Goal: Task Accomplishment & Management: Use online tool/utility

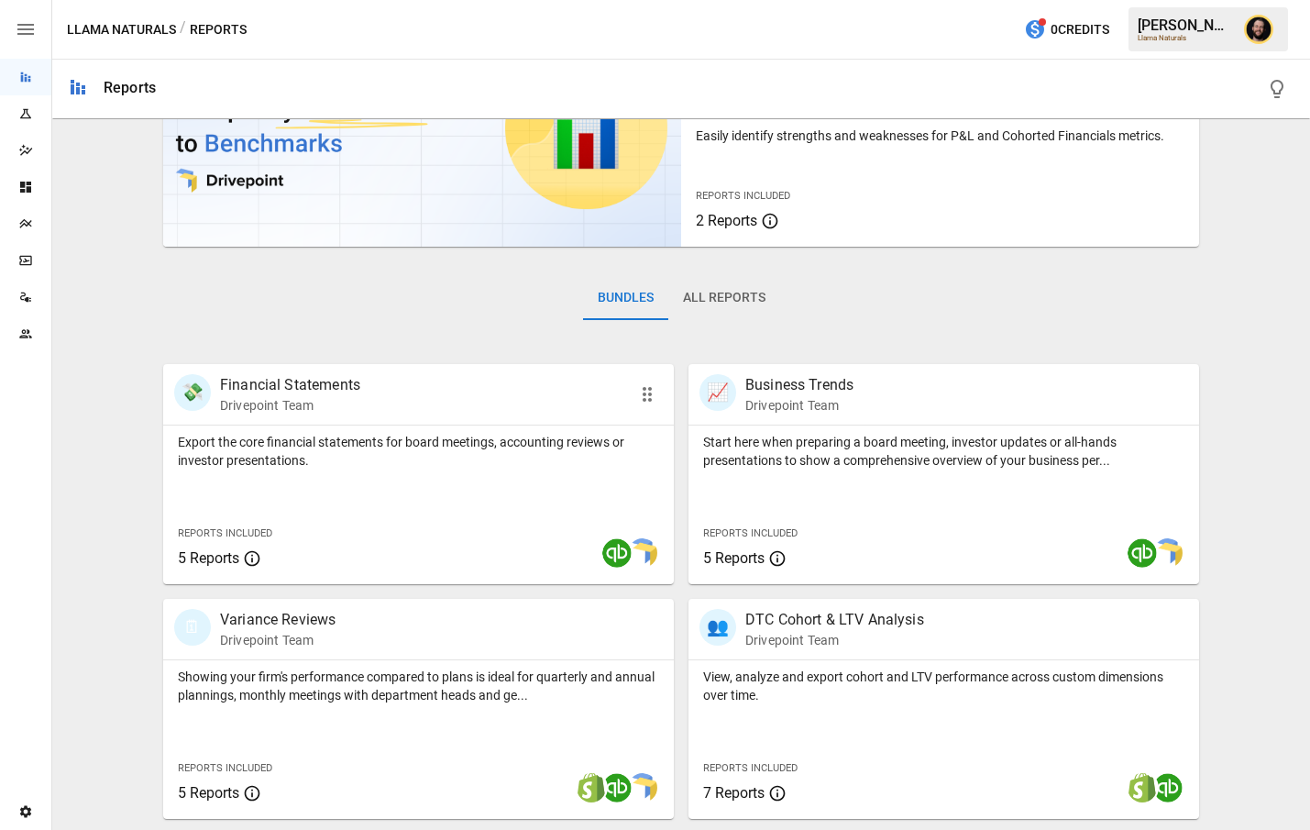
scroll to position [280, 0]
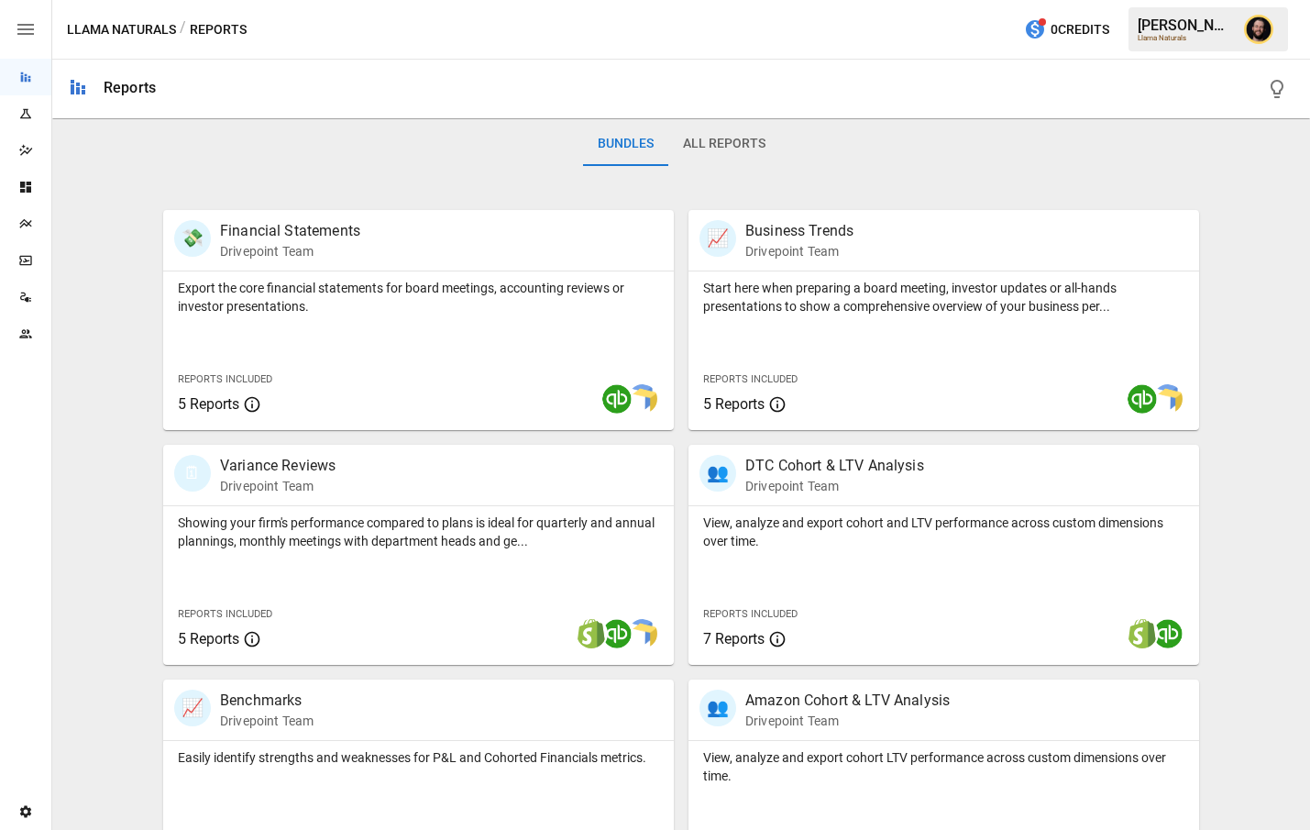
click at [35, 339] on div "Team" at bounding box center [25, 333] width 51 height 15
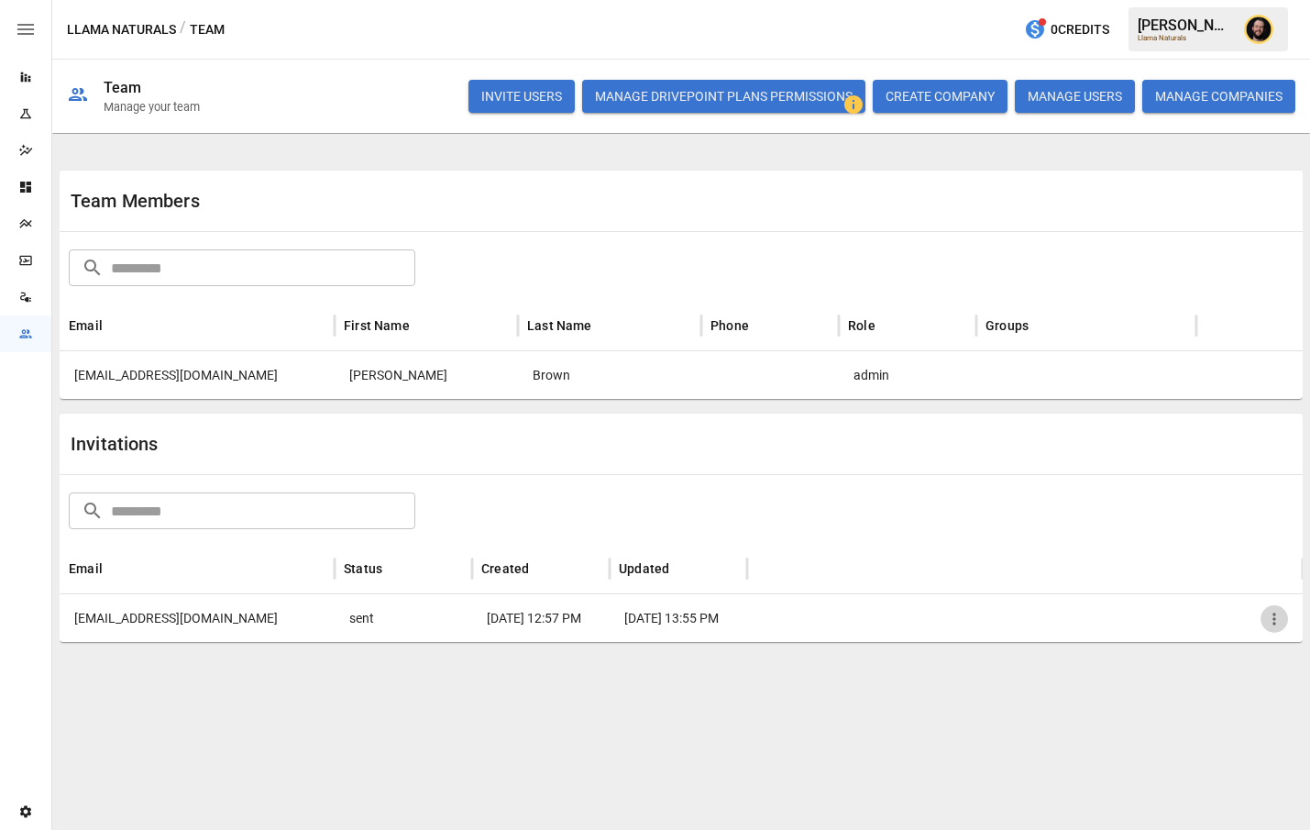
click at [1275, 612] on icon "button" at bounding box center [1274, 619] width 18 height 18
click at [1206, 655] on li "Copy Invitation Link" at bounding box center [1211, 661] width 158 height 33
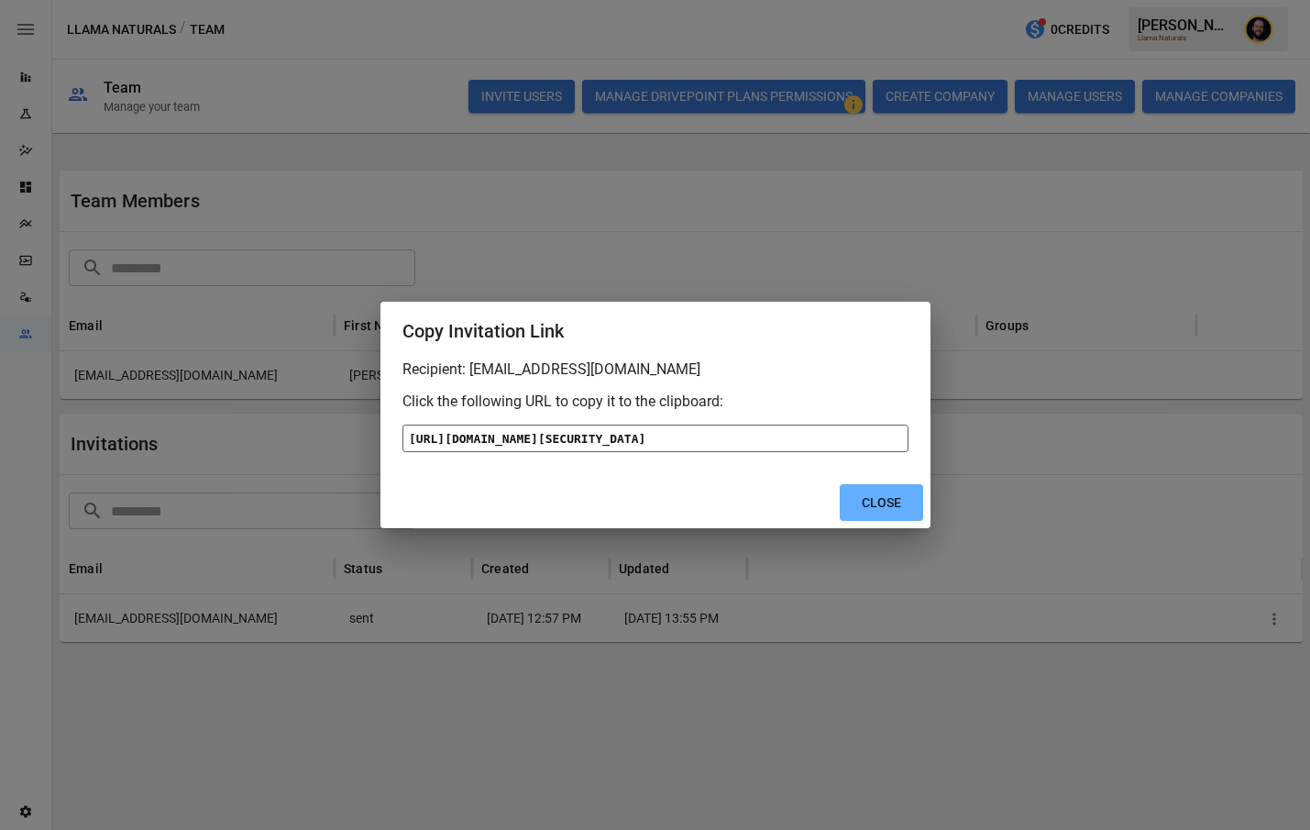
click at [668, 452] on div "[URL][DOMAIN_NAME][SECURITY_DATA]" at bounding box center [656, 439] width 506 height 28
click at [887, 522] on button "Close" at bounding box center [881, 503] width 83 height 38
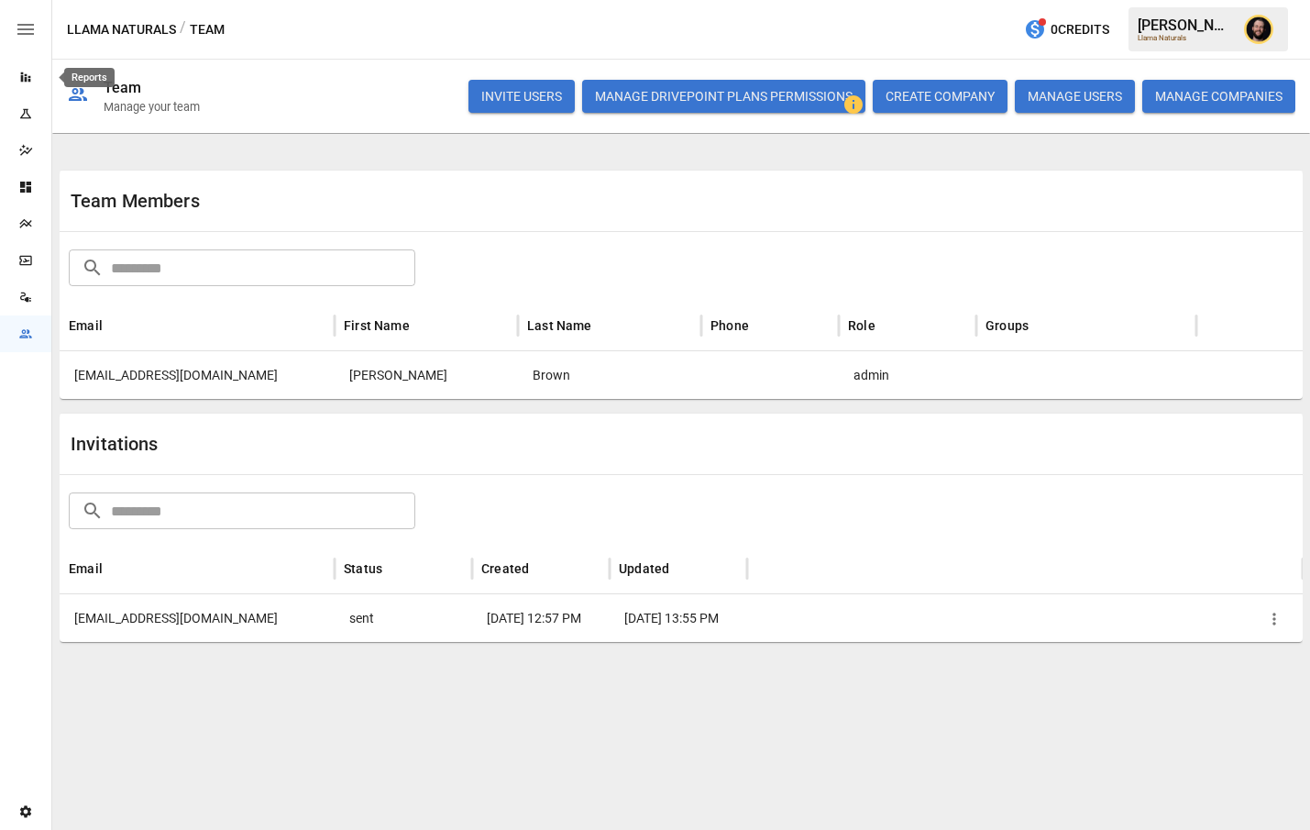
click at [24, 79] on icon "Reports" at bounding box center [25, 77] width 15 height 15
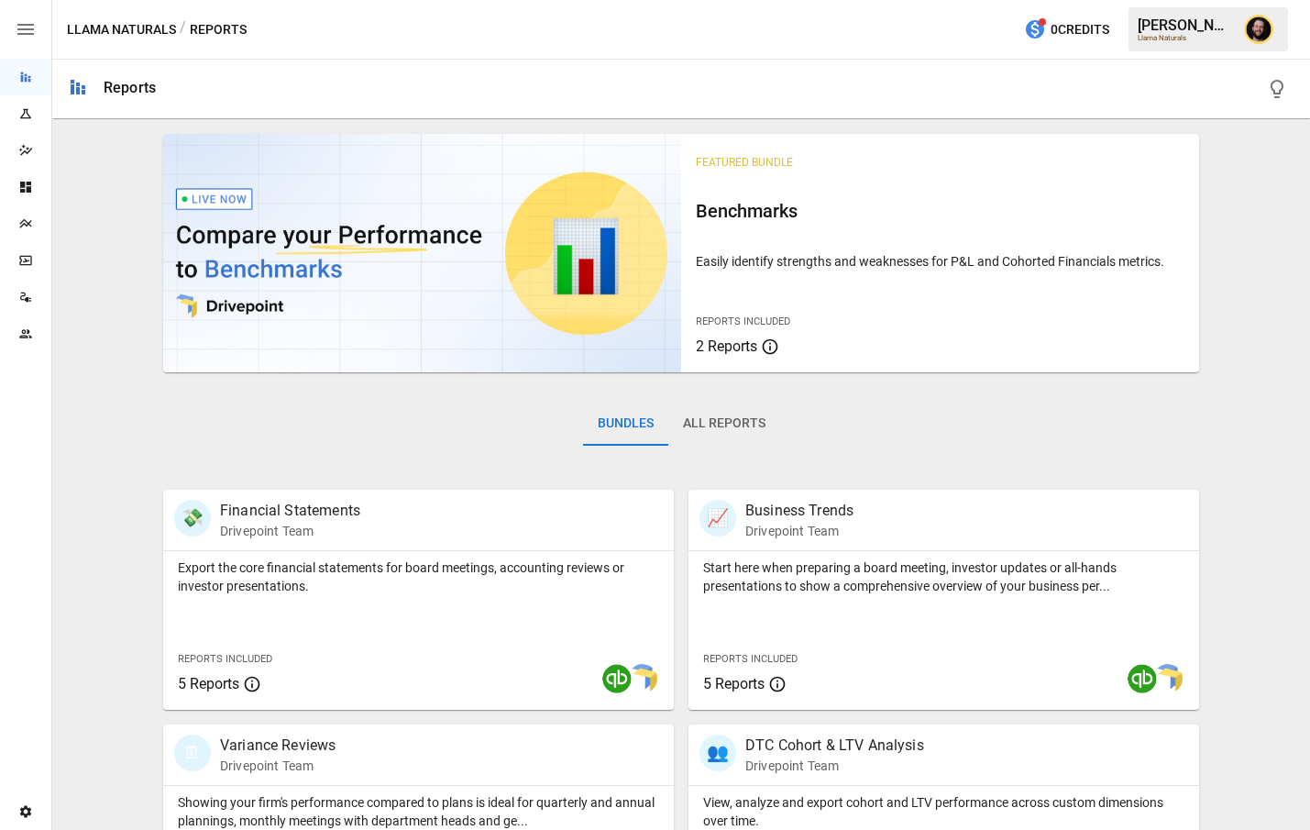
click at [28, 190] on icon "Dashboards" at bounding box center [25, 187] width 11 height 11
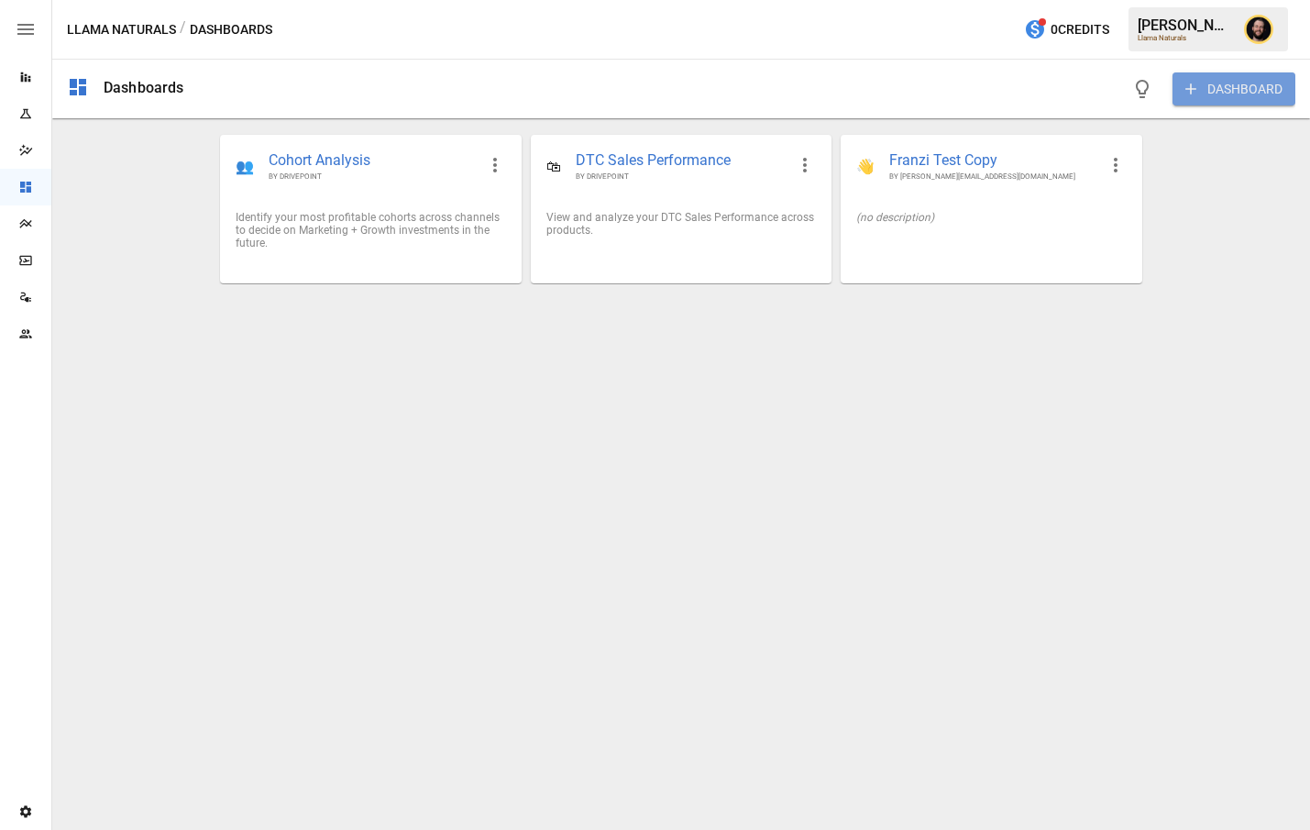
click at [1212, 94] on button "DASHBOARD" at bounding box center [1234, 88] width 123 height 33
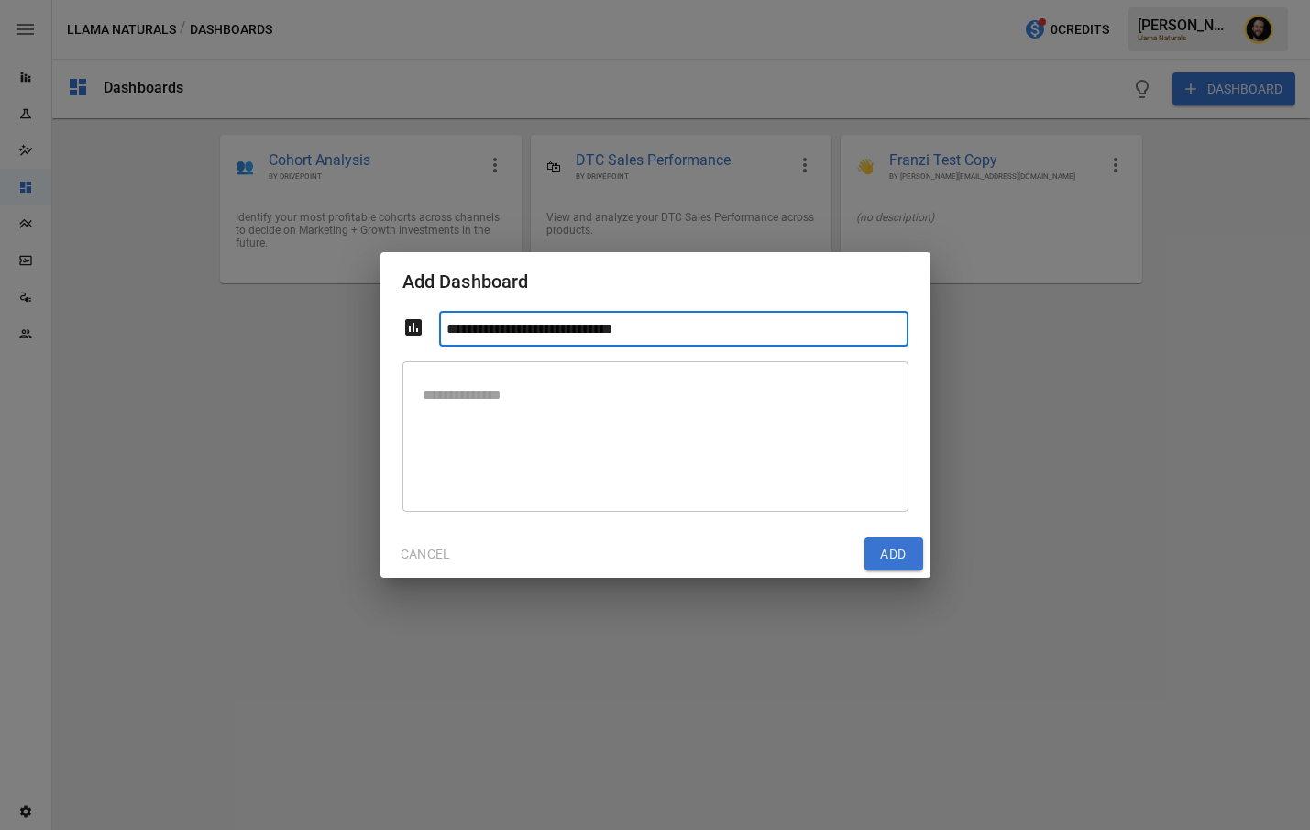
type input "**********"
click at [609, 423] on textarea at bounding box center [655, 437] width 480 height 120
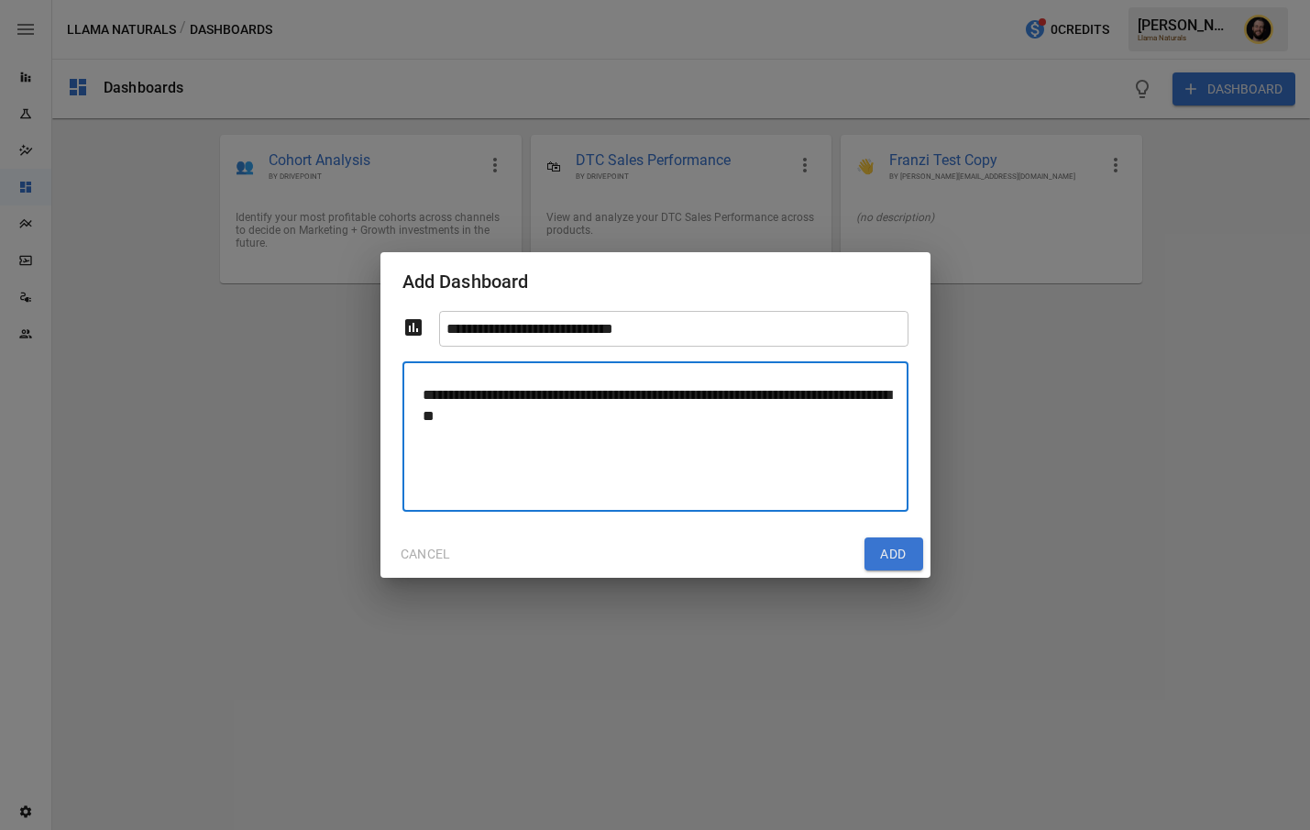
type textarea "**********"
click at [904, 542] on button "Add" at bounding box center [894, 553] width 59 height 33
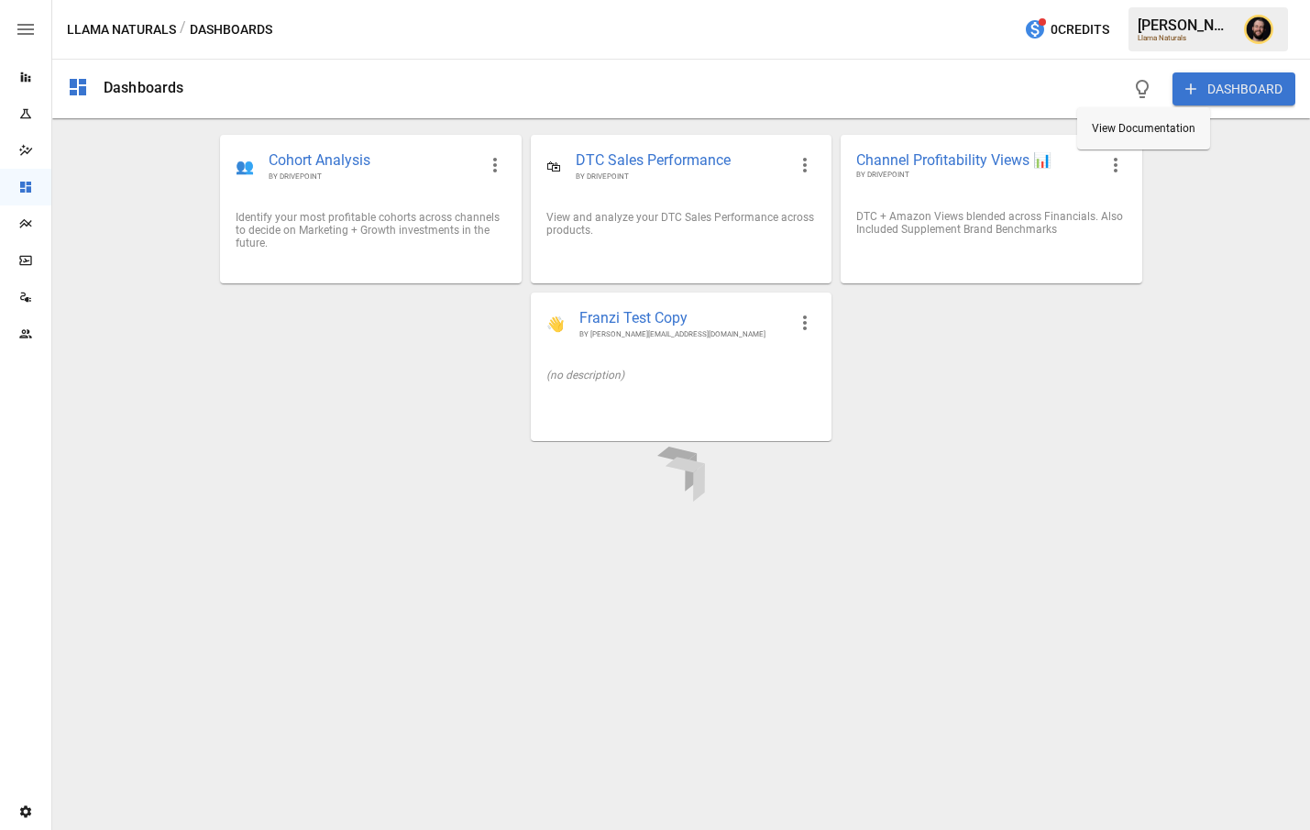
click at [1228, 88] on button "DASHBOARD" at bounding box center [1234, 88] width 123 height 33
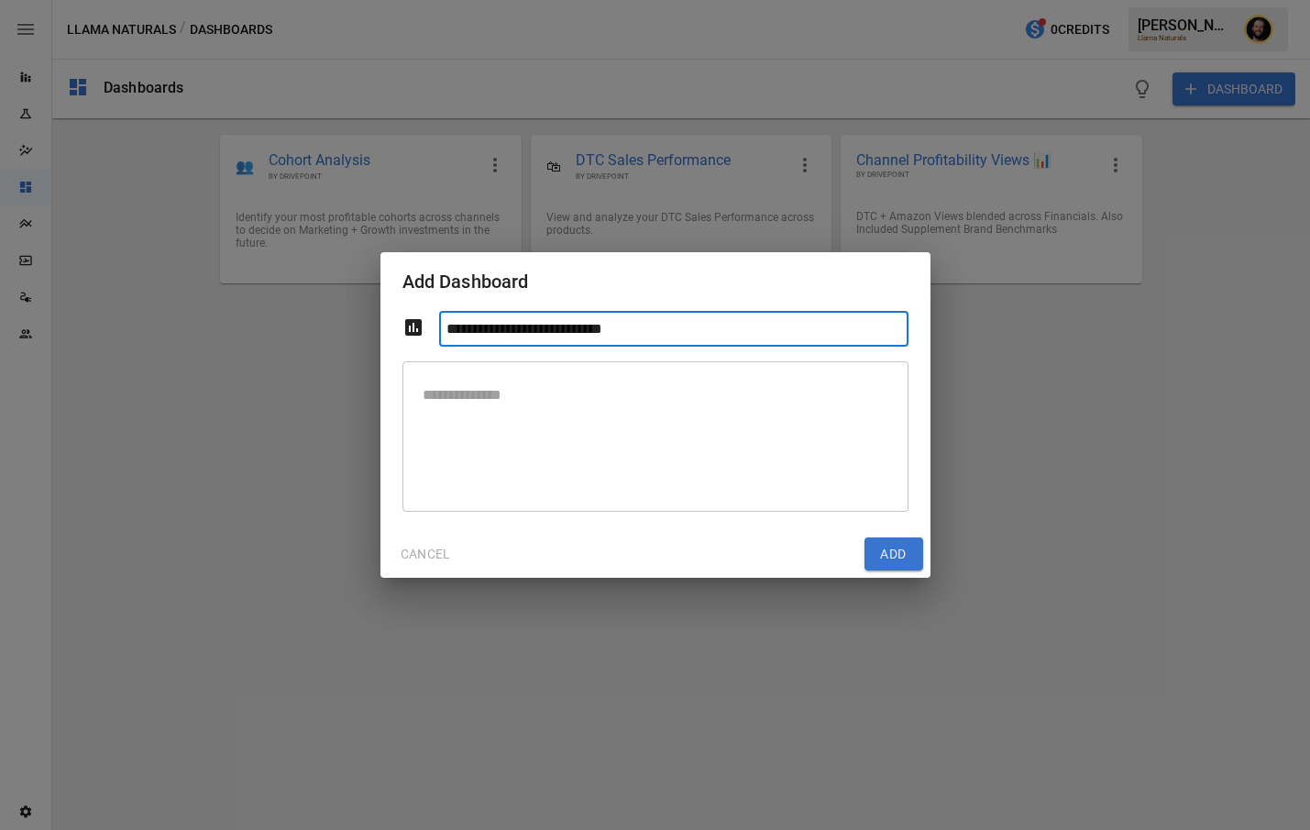
type input "**********"
click at [700, 458] on textarea at bounding box center [655, 437] width 480 height 120
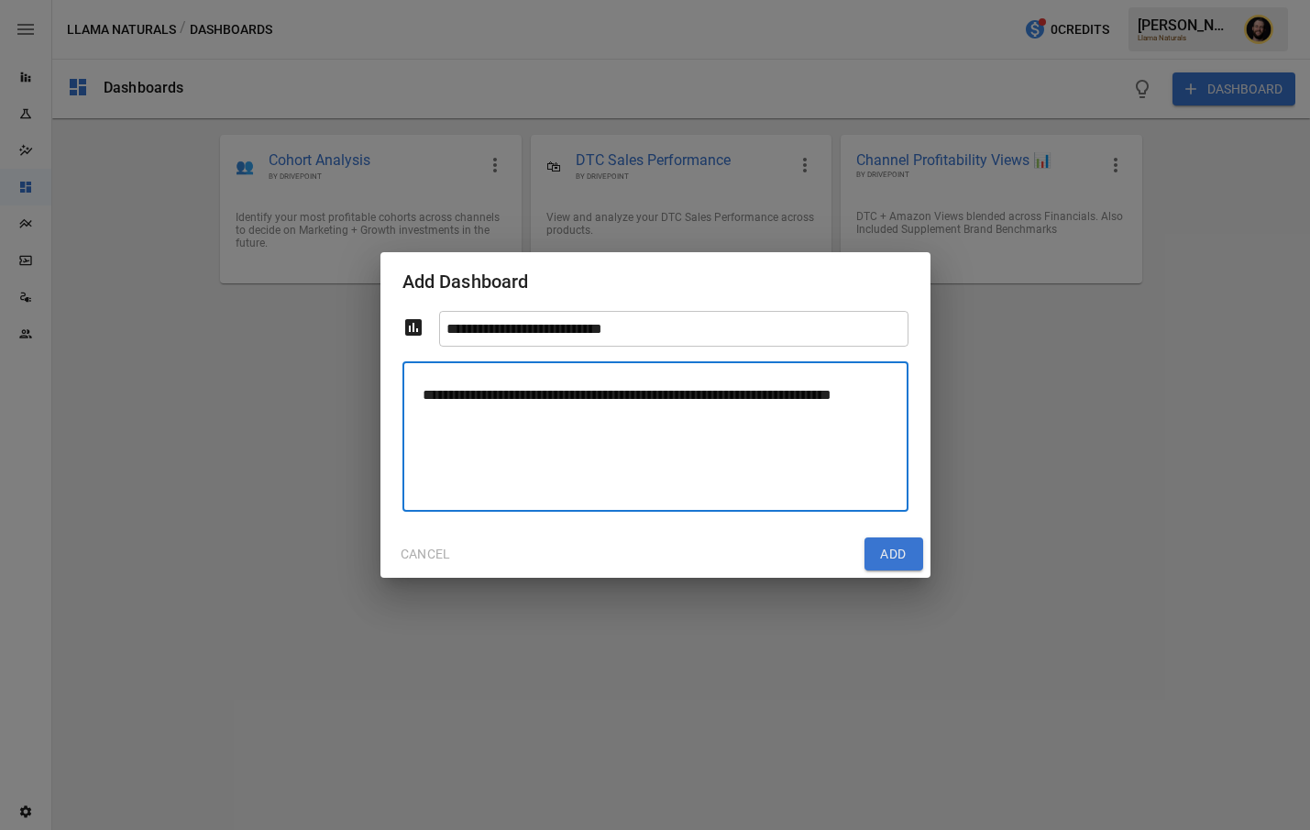
type textarea "**********"
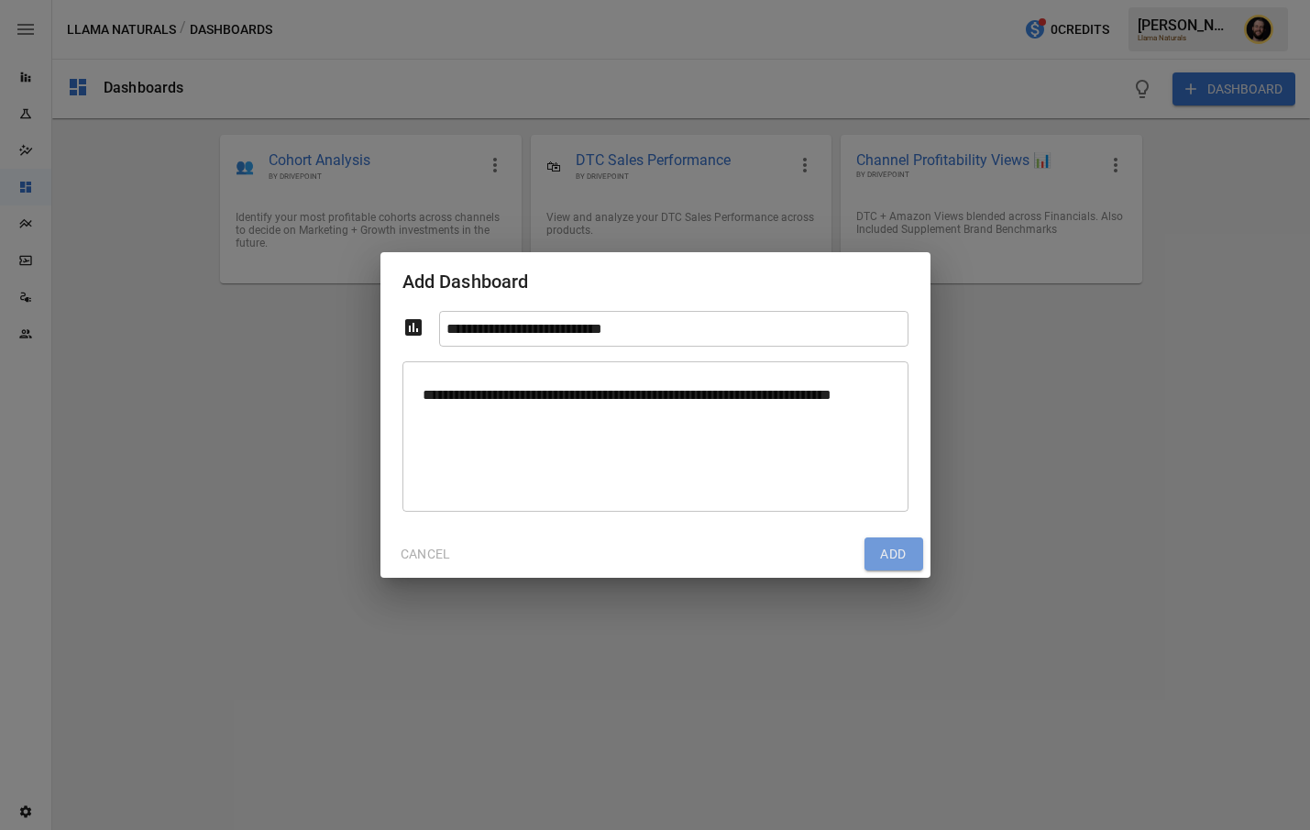
click at [900, 559] on button "Add" at bounding box center [894, 553] width 59 height 33
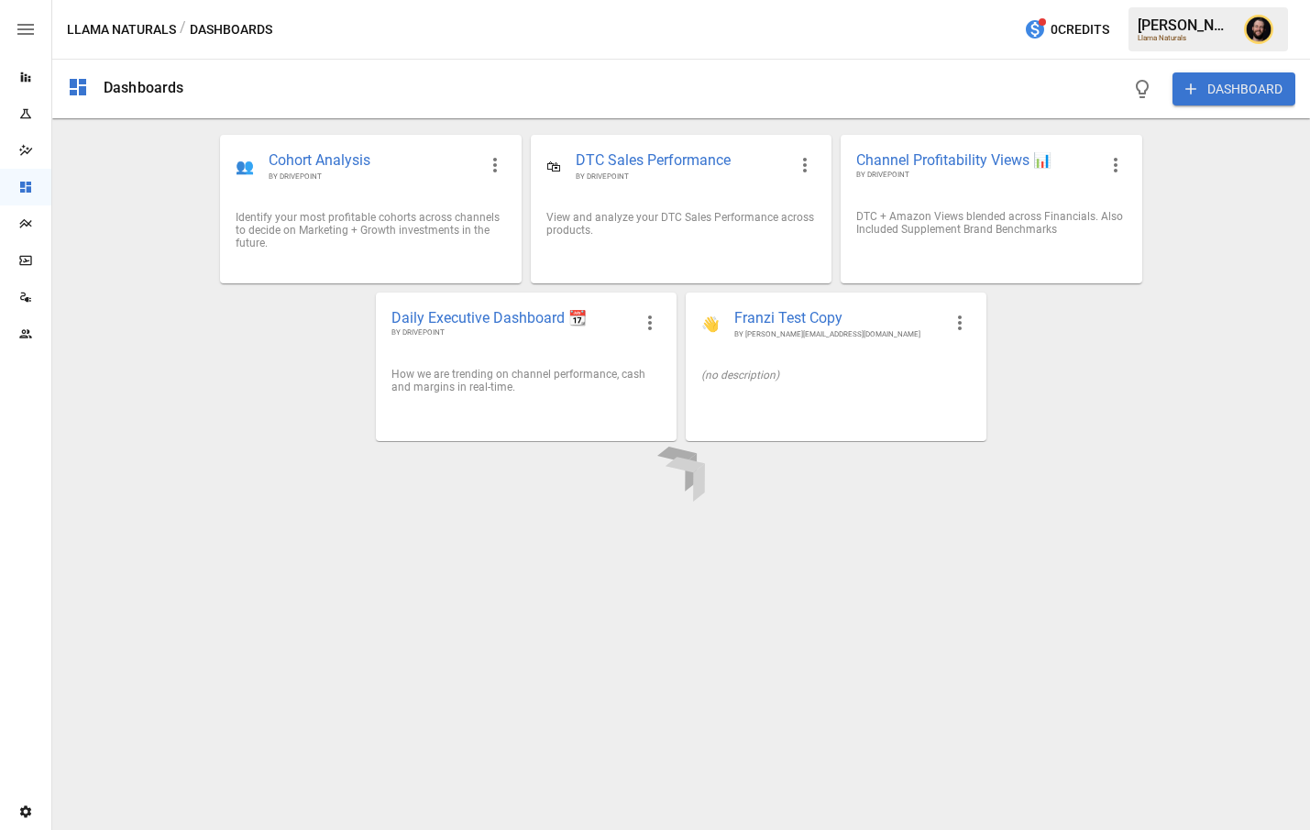
click at [959, 326] on div at bounding box center [681, 474] width 1258 height 712
click at [959, 322] on div at bounding box center [681, 474] width 1258 height 712
click at [963, 325] on icon "button" at bounding box center [960, 323] width 22 height 22
click at [985, 361] on li "Duplicate" at bounding box center [987, 364] width 91 height 33
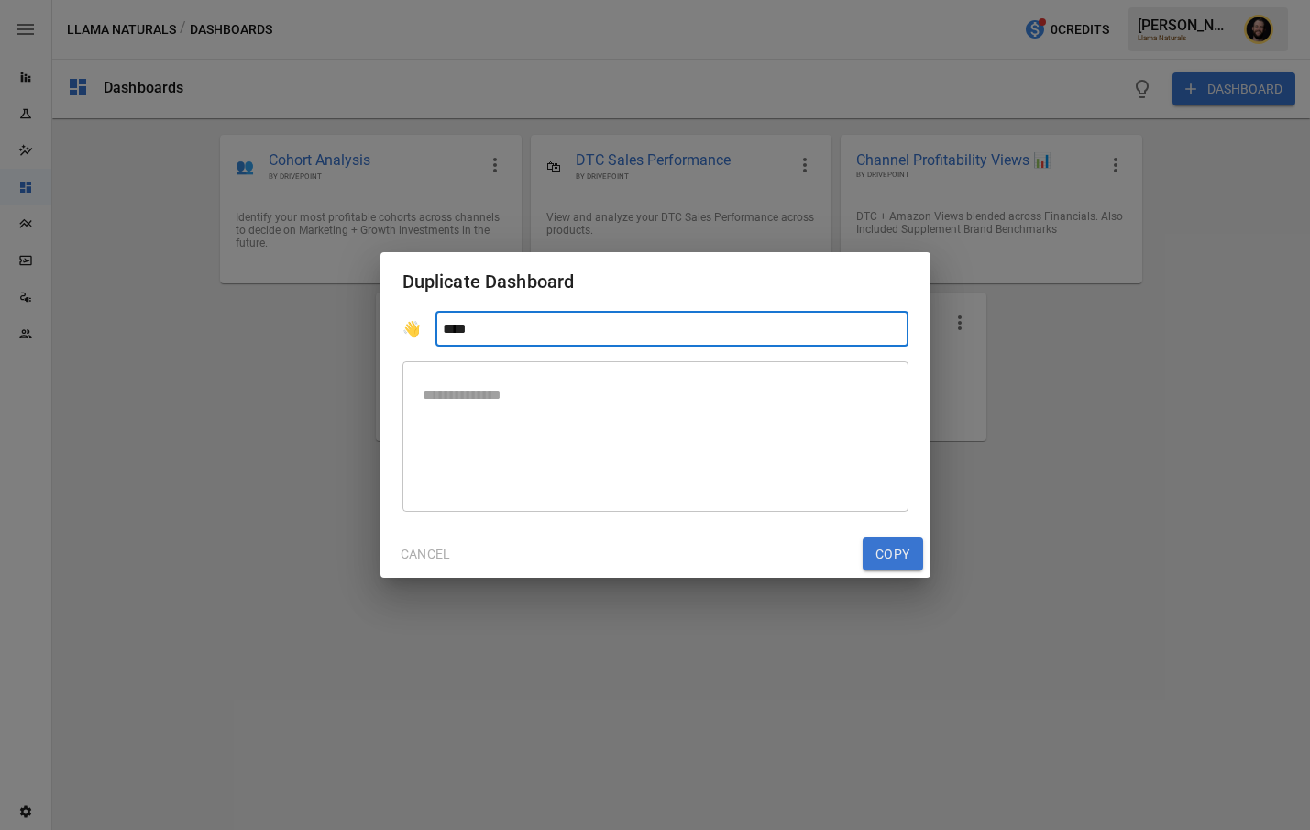
type input "****"
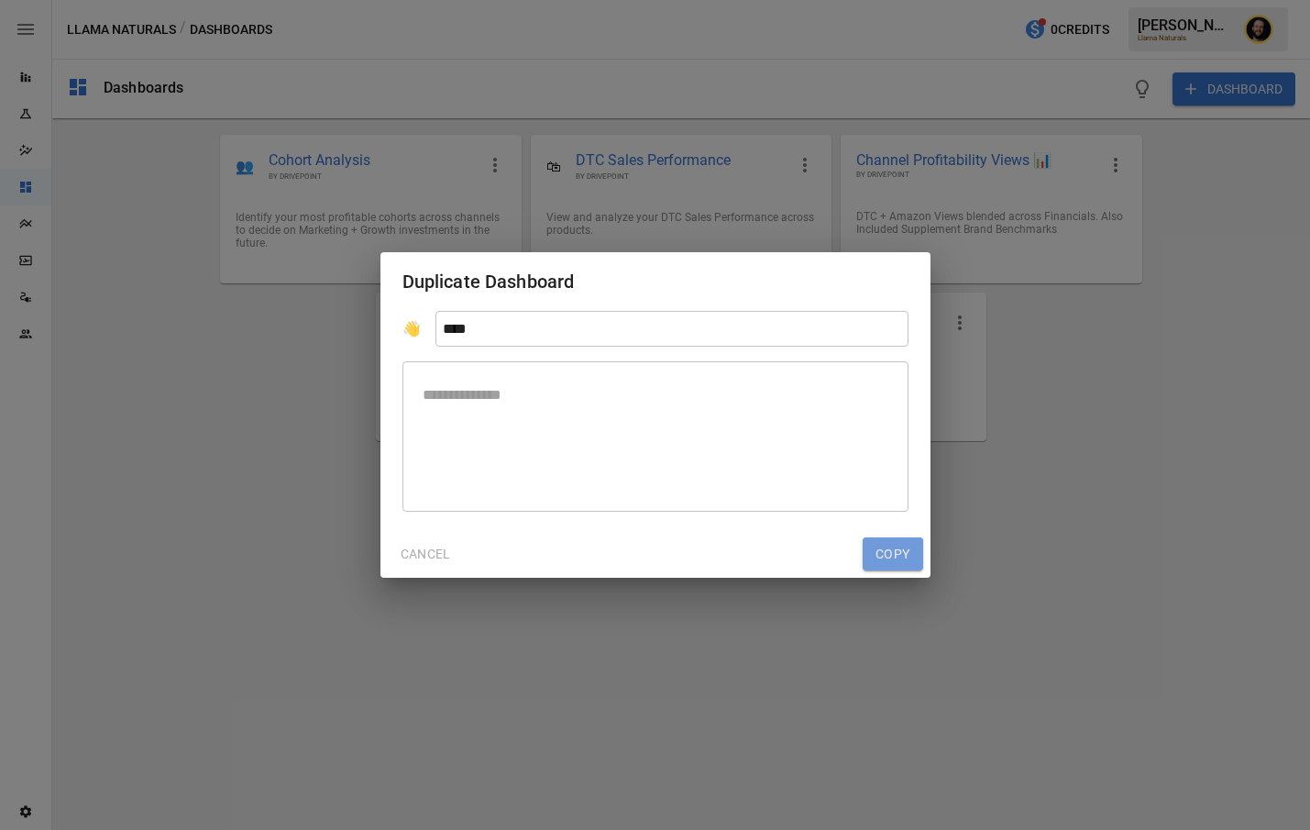
click at [897, 545] on button "Copy" at bounding box center [893, 553] width 61 height 33
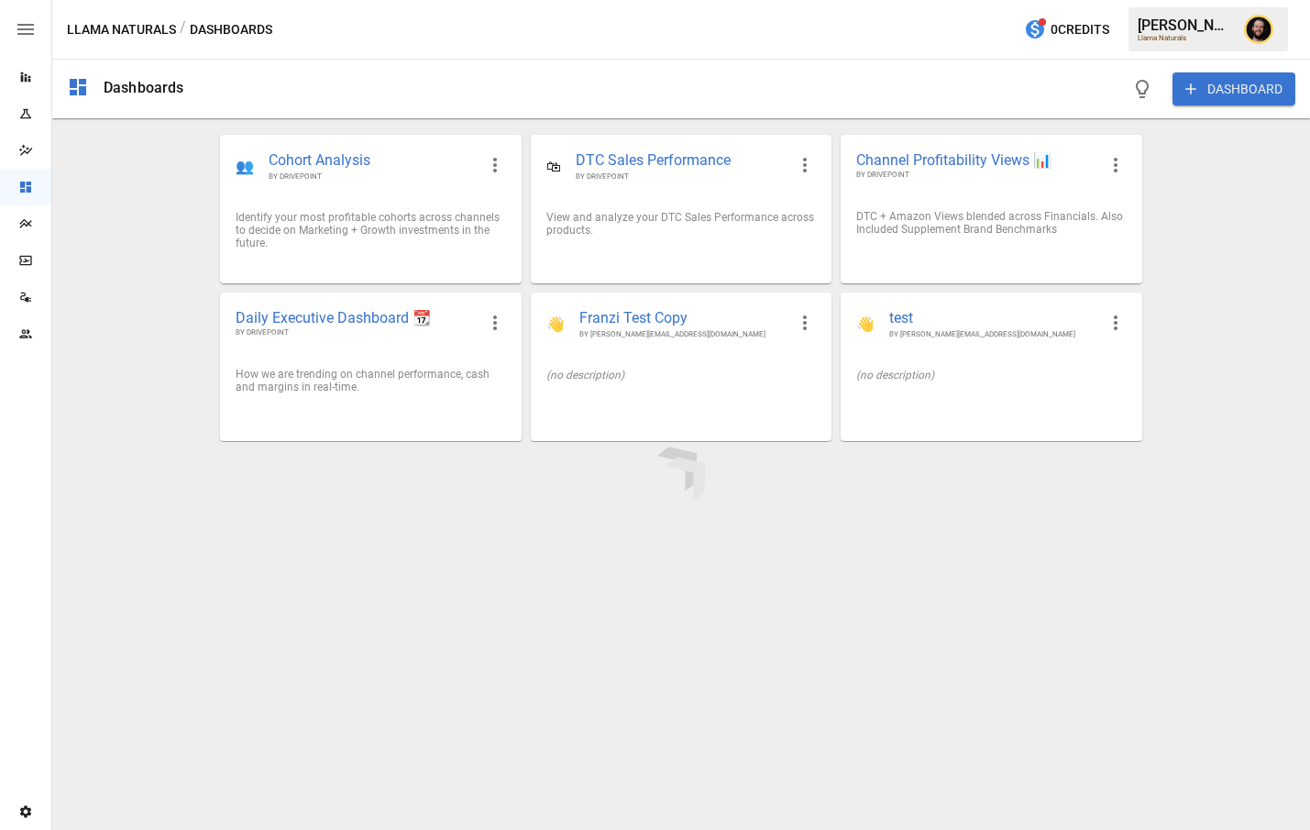
click at [810, 322] on div at bounding box center [681, 474] width 1258 height 712
click at [794, 318] on icon "button" at bounding box center [805, 323] width 22 height 22
click at [673, 342] on div at bounding box center [655, 415] width 1310 height 830
click at [1117, 315] on icon "button" at bounding box center [1116, 323] width 22 height 22
click at [1138, 425] on li "Delete" at bounding box center [1143, 430] width 91 height 33
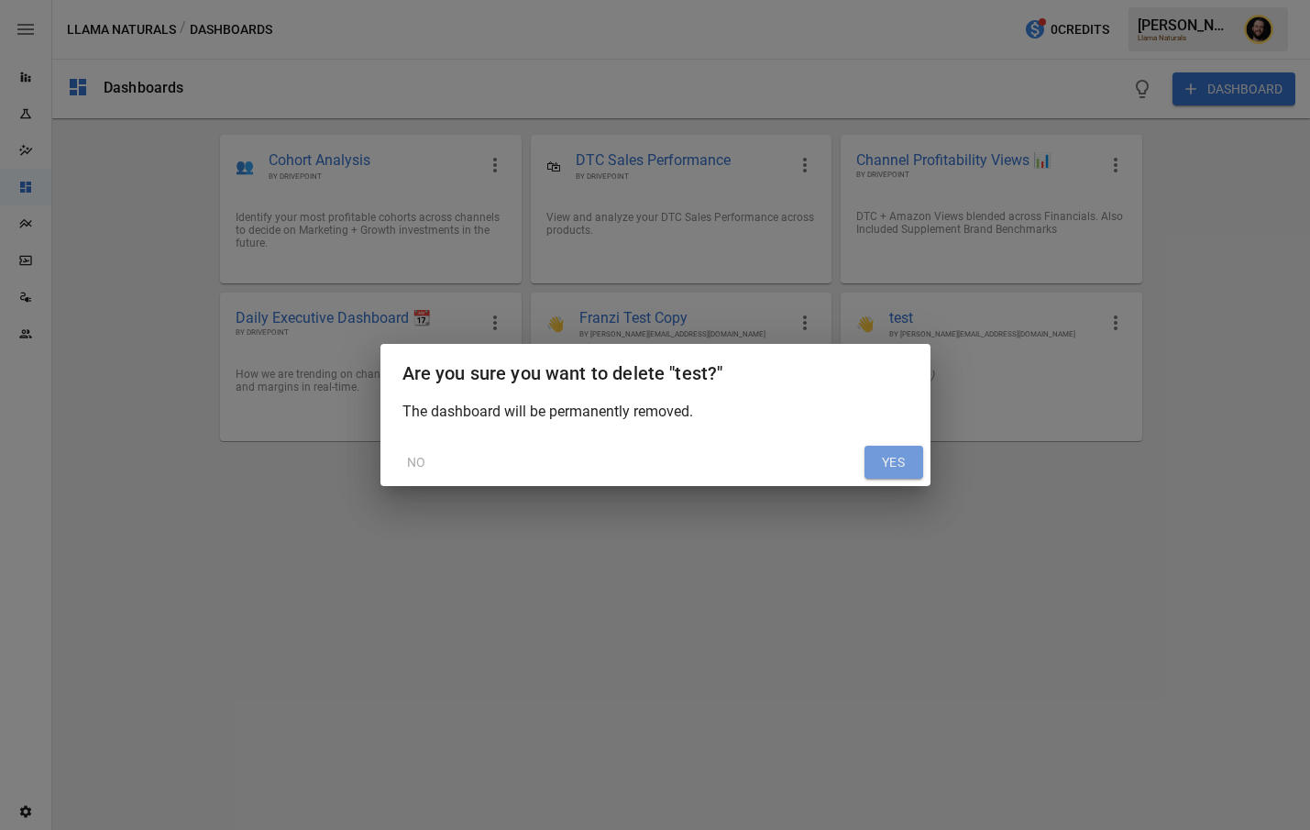
click at [880, 453] on button "YES" at bounding box center [894, 462] width 59 height 33
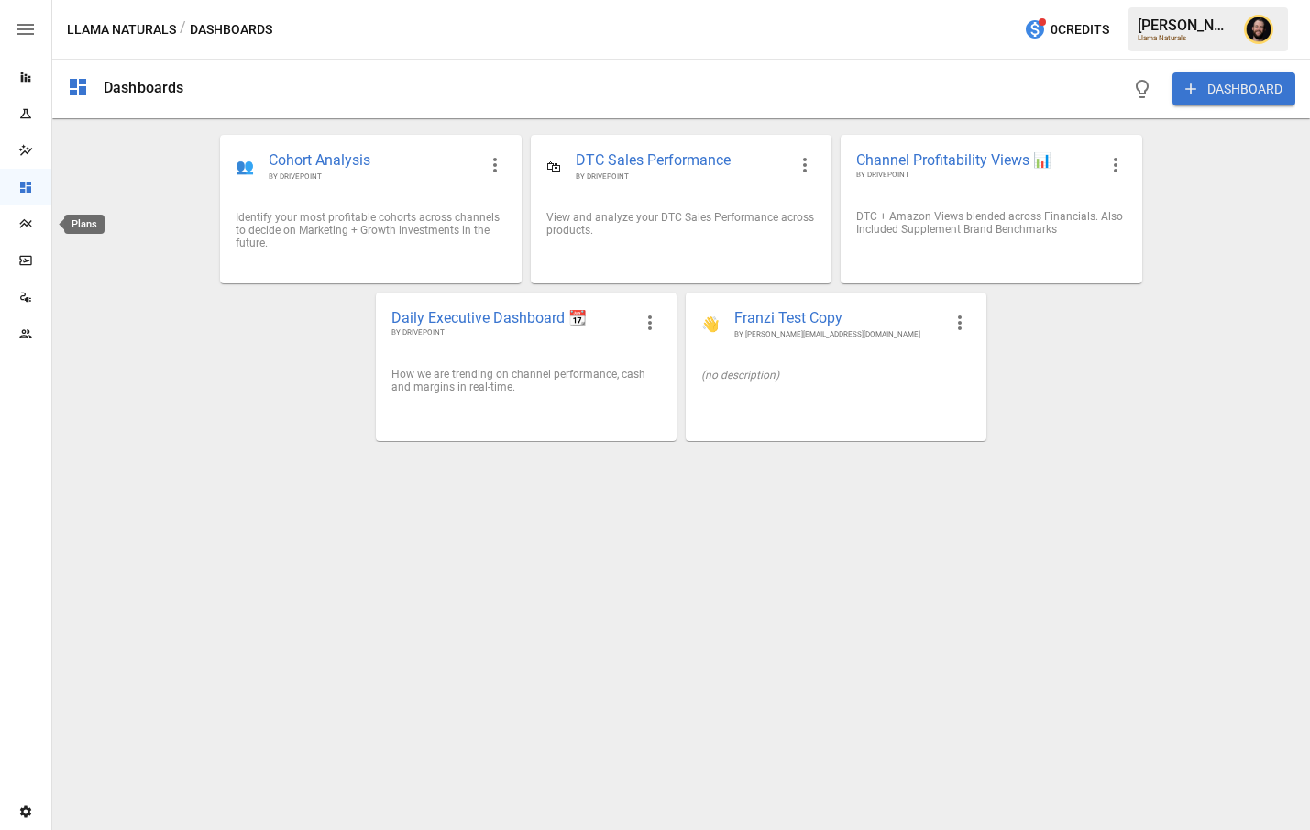
click at [32, 224] on icon "Plans" at bounding box center [25, 223] width 15 height 15
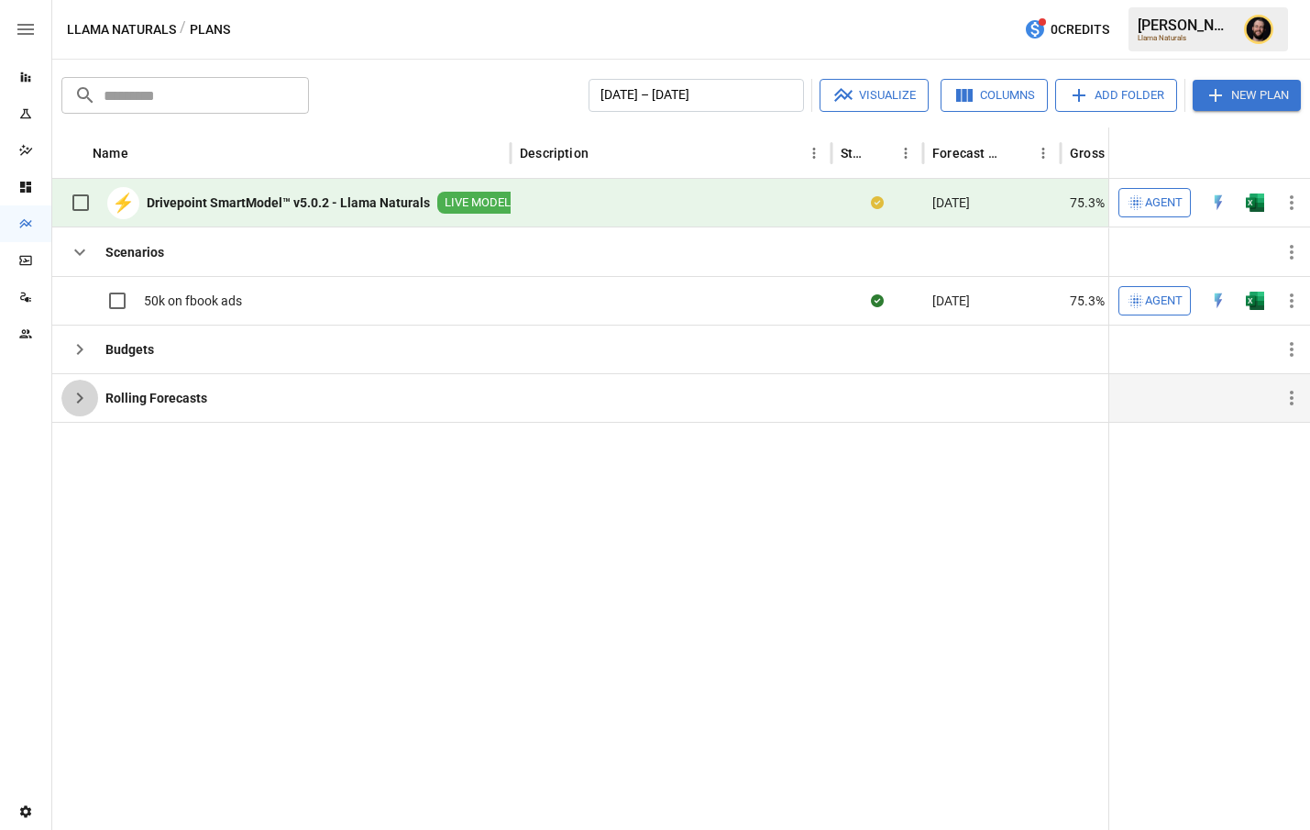
click at [83, 404] on icon "button" at bounding box center [80, 398] width 22 height 22
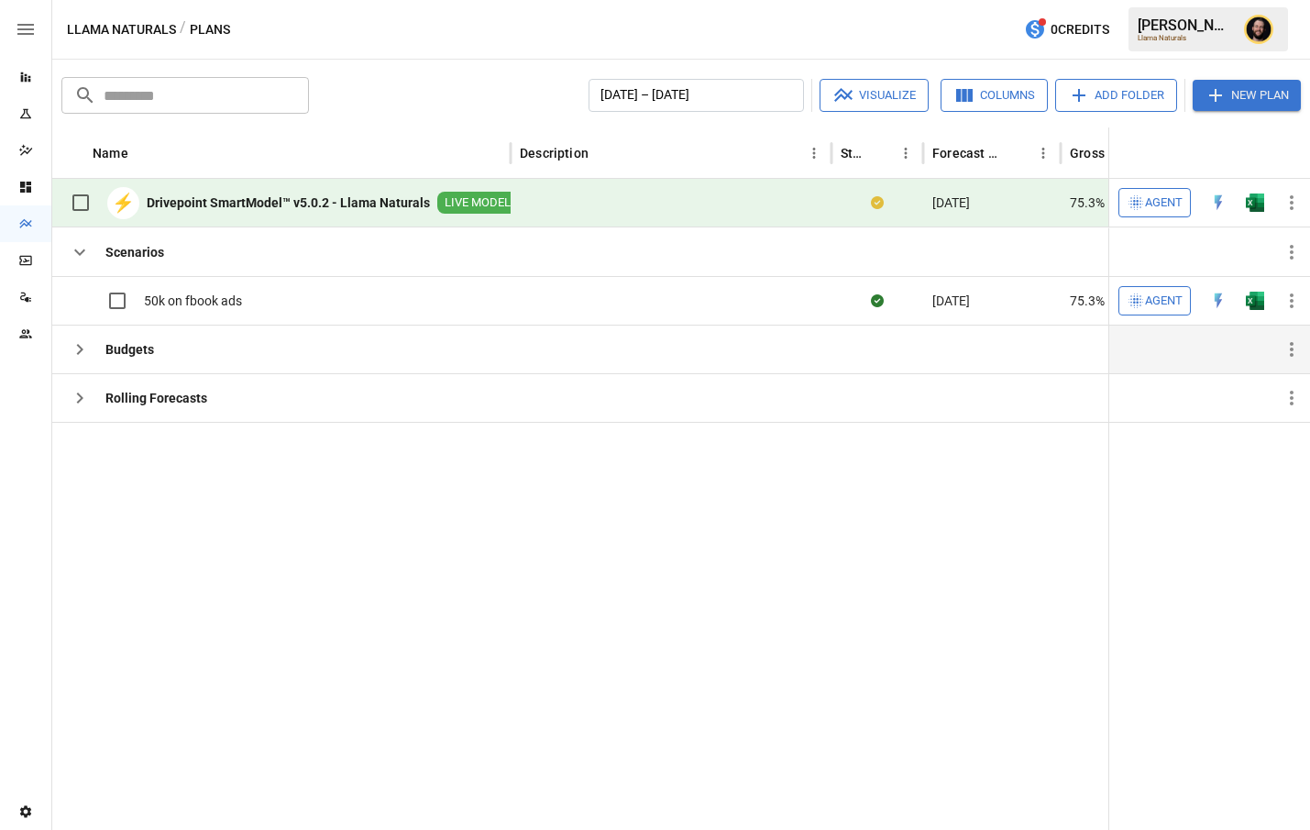
click at [75, 347] on icon "button" at bounding box center [80, 349] width 22 height 22
click at [1145, 201] on span "Agent" at bounding box center [1164, 203] width 38 height 21
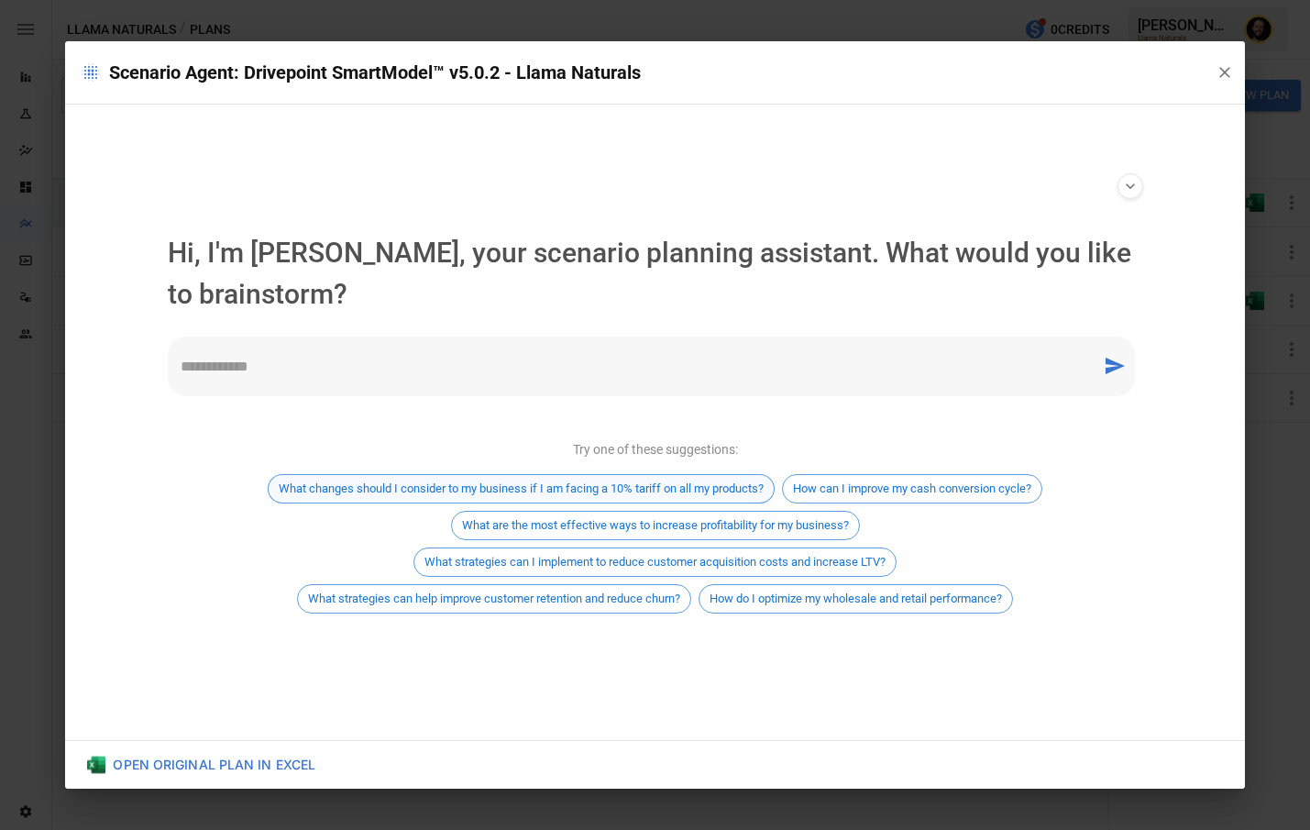
click at [608, 487] on span "What changes should I consider to my business if I am facing a 10% tariff on al…" at bounding box center [521, 488] width 505 height 14
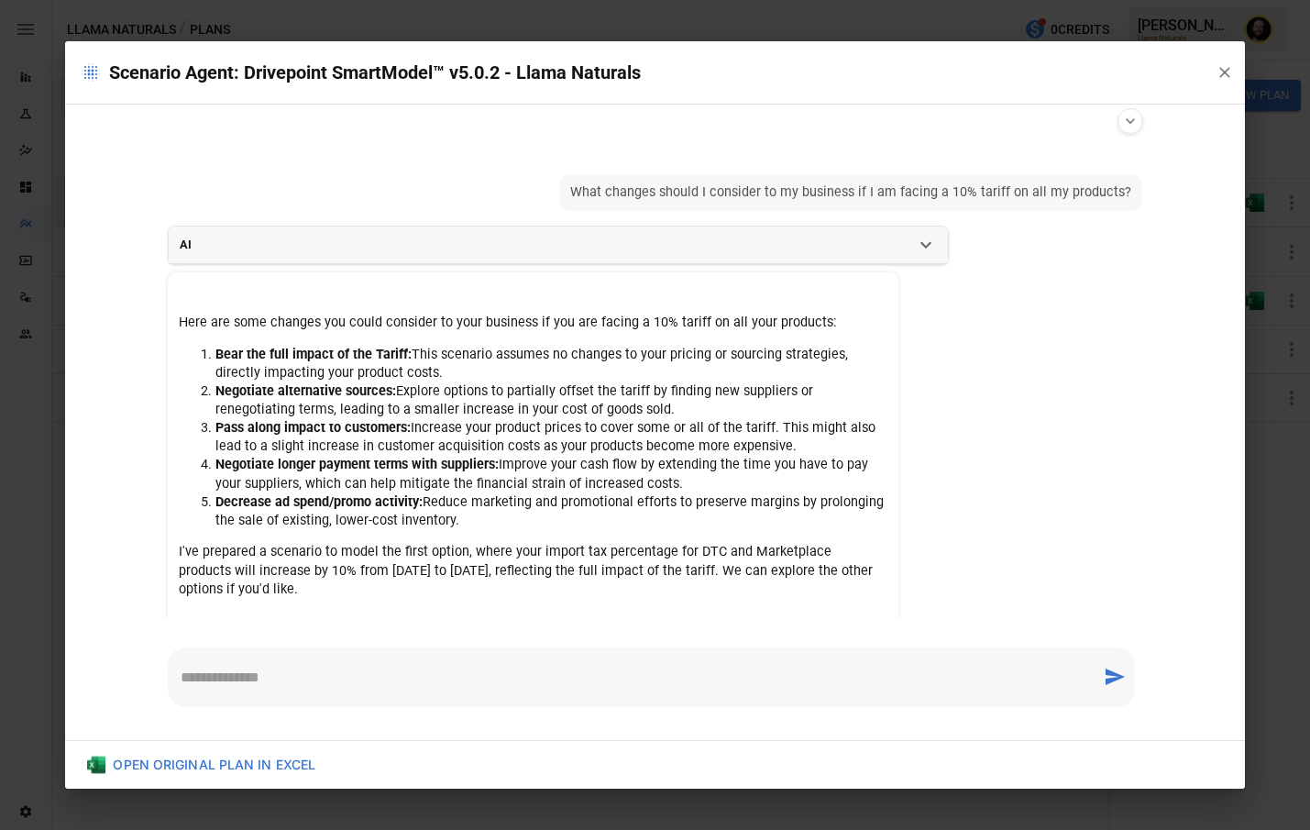
scroll to position [73, 0]
